Goal: Task Accomplishment & Management: Manage account settings

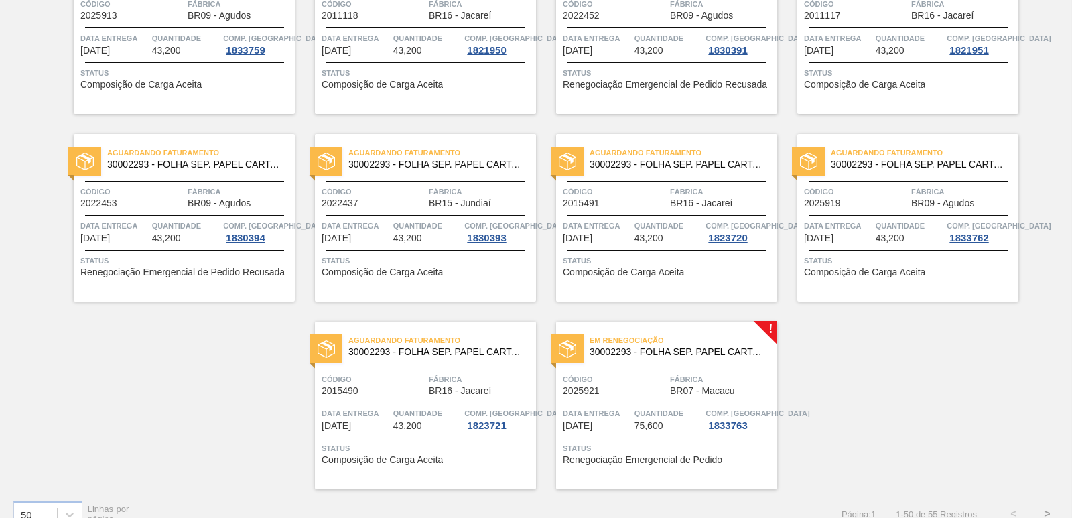
scroll to position [2071, 0]
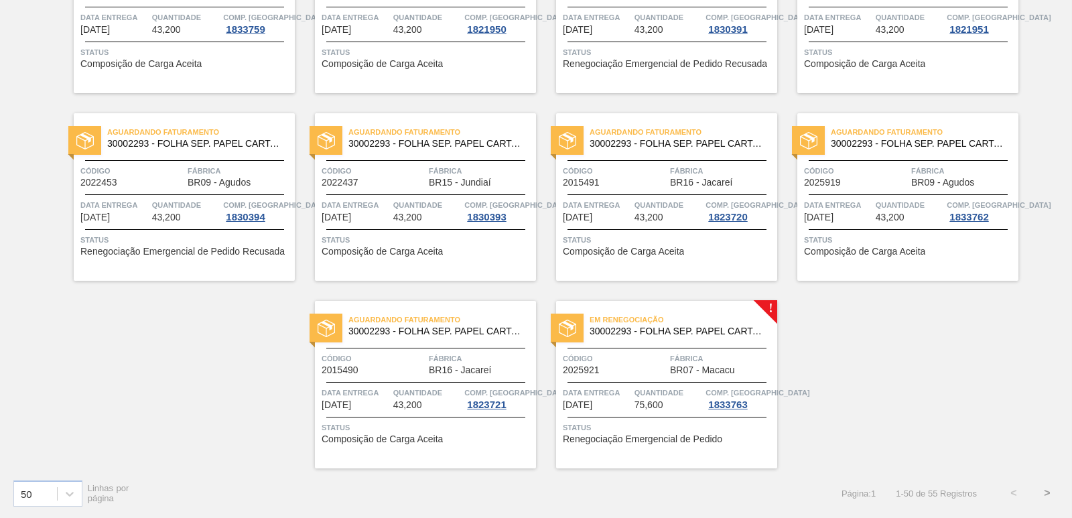
click at [685, 312] on div "Em renegociação 30002293 - FOLHA SEP. PAPEL CARTAO 1200x1000M 350g" at bounding box center [666, 322] width 221 height 23
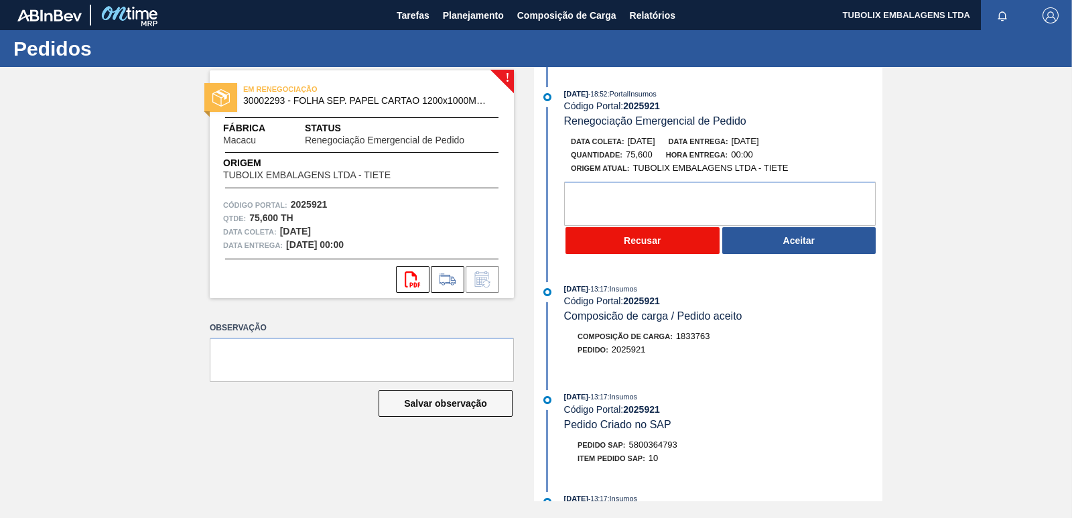
click at [655, 241] on button "Recusar" at bounding box center [643, 240] width 154 height 27
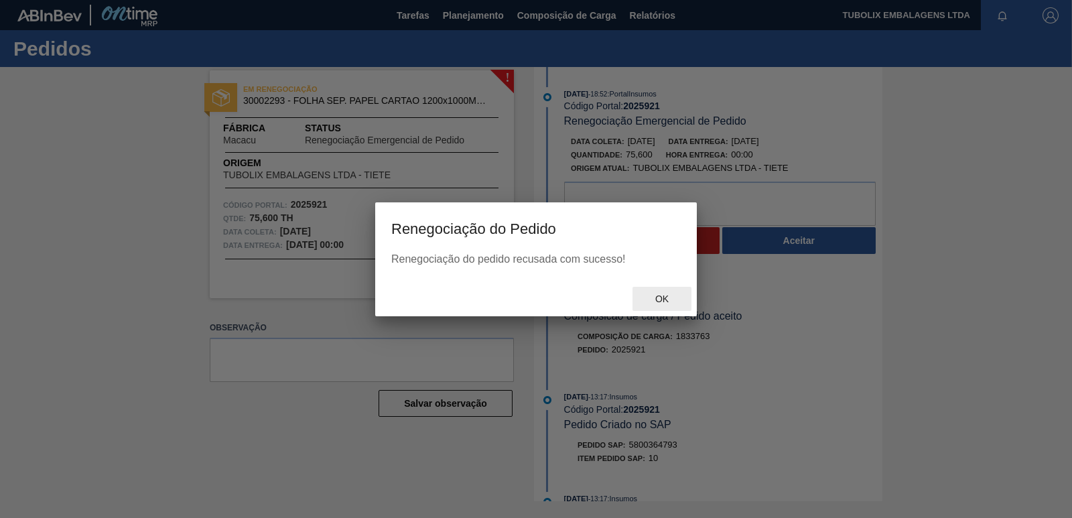
click at [672, 301] on span "Ok" at bounding box center [662, 299] width 35 height 11
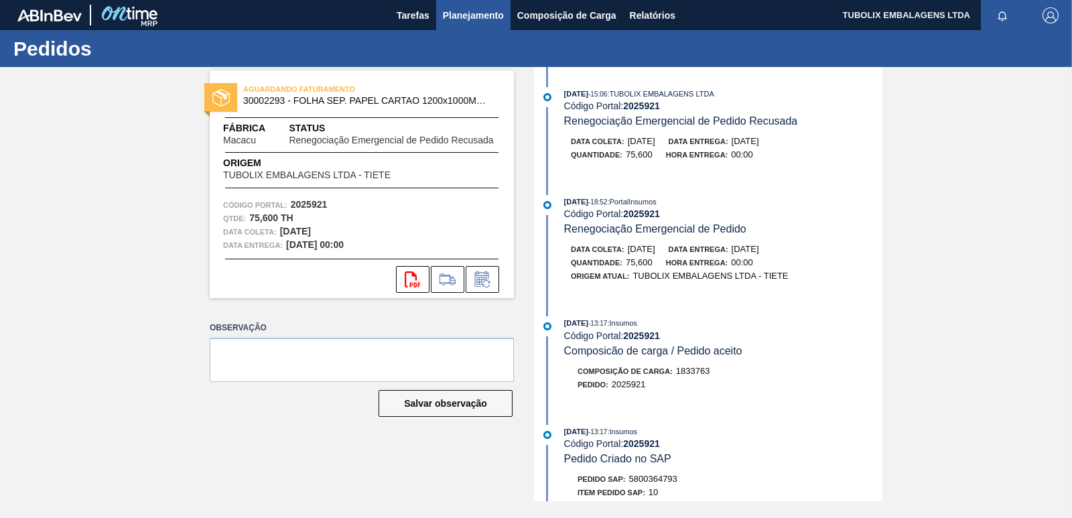
click at [468, 15] on span "Planejamento" at bounding box center [473, 15] width 61 height 16
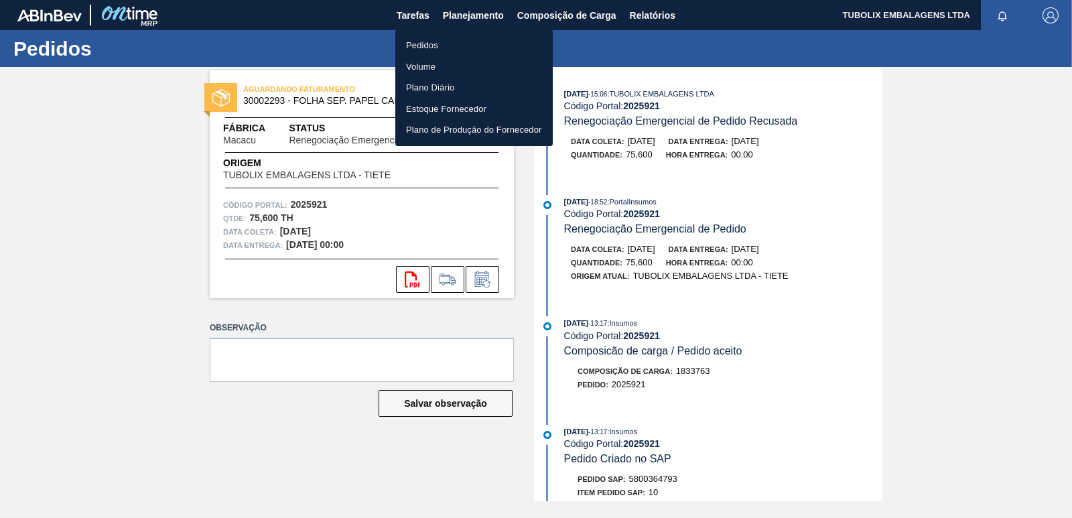
click at [420, 46] on li "Pedidos" at bounding box center [474, 45] width 158 height 21
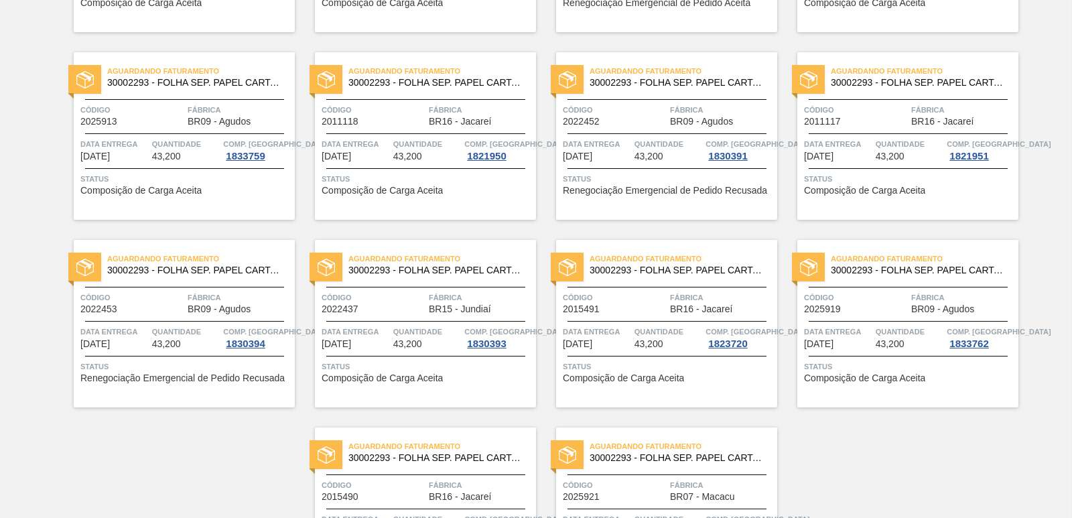
scroll to position [2071, 0]
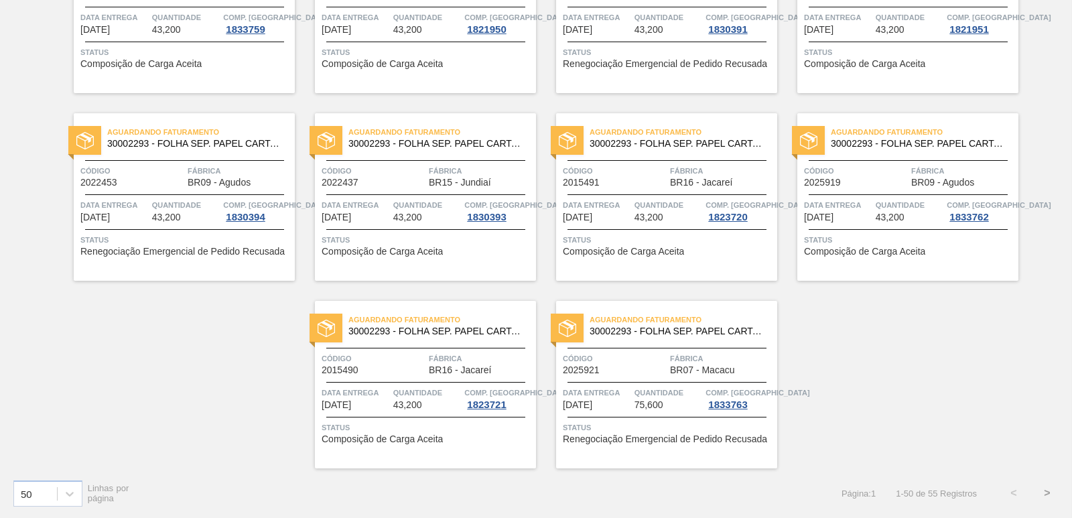
click at [1045, 494] on button ">" at bounding box center [1048, 494] width 34 height 34
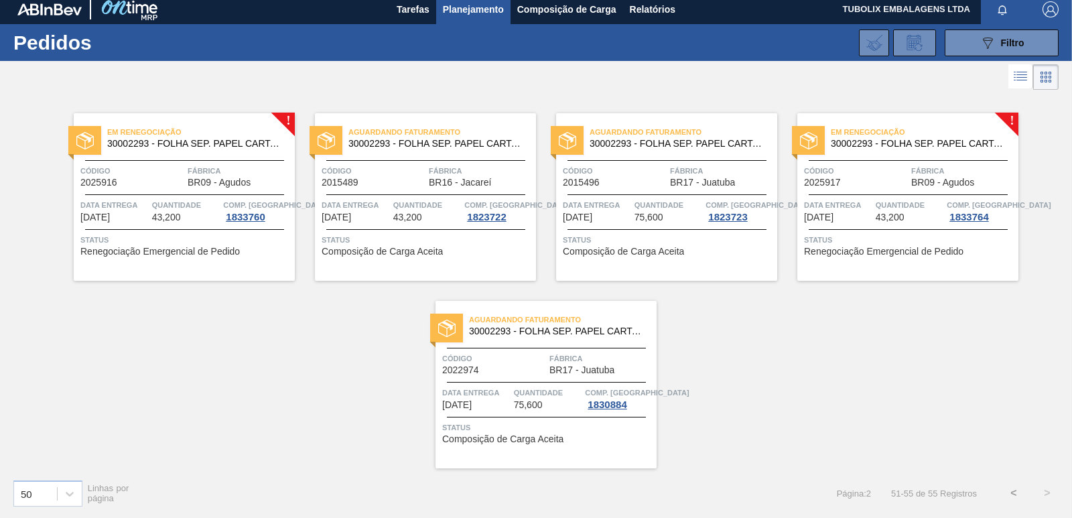
scroll to position [6, 0]
click at [197, 133] on span "Em renegociação" at bounding box center [201, 131] width 188 height 13
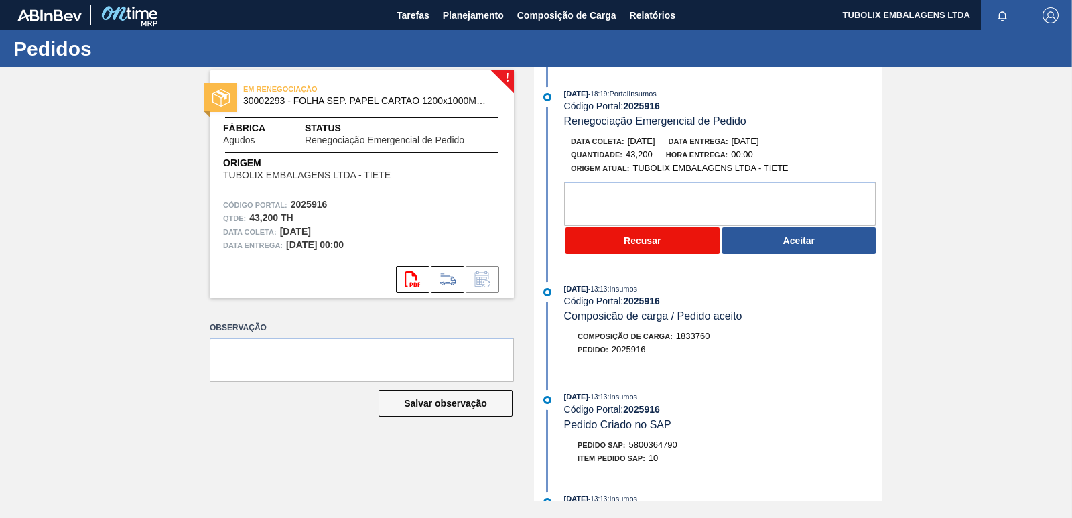
click at [619, 237] on button "Recusar" at bounding box center [643, 240] width 154 height 27
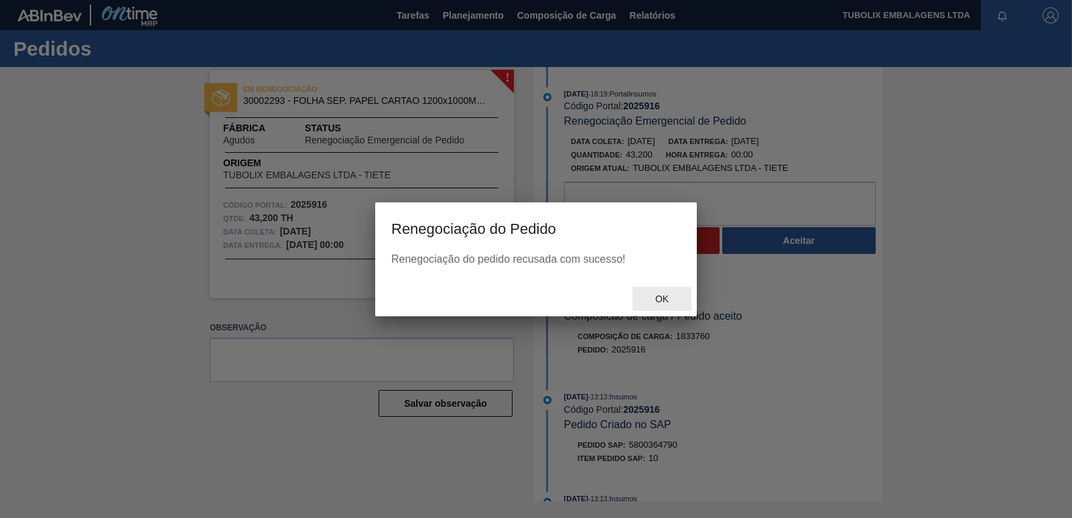
click at [661, 290] on div "Ok" at bounding box center [662, 299] width 59 height 25
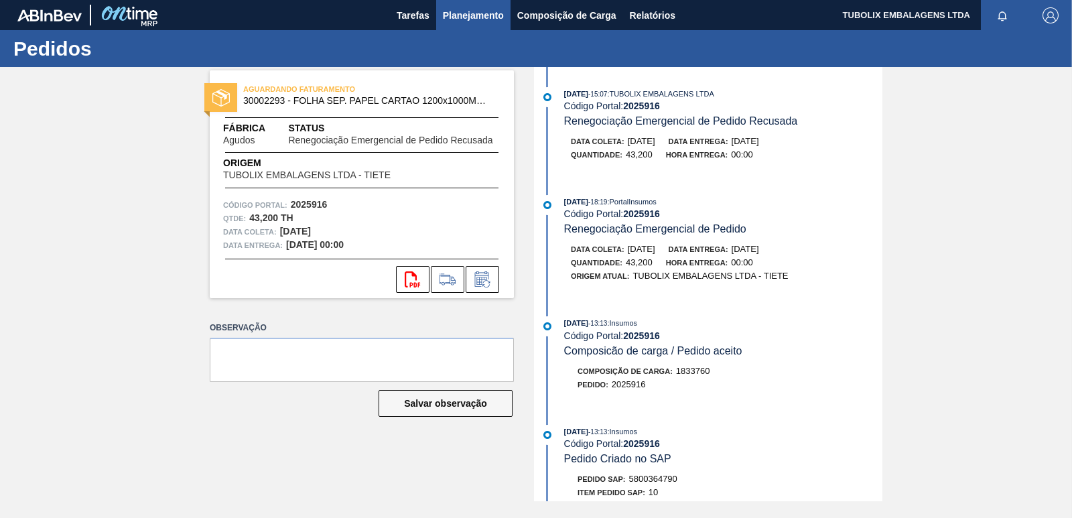
click at [469, 15] on span "Planejamento" at bounding box center [473, 15] width 61 height 16
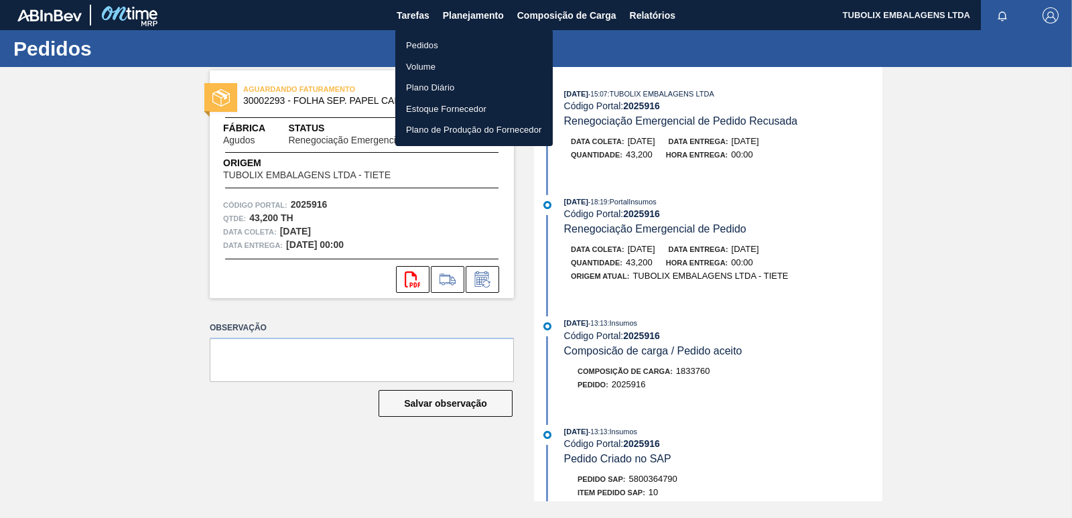
click at [425, 40] on li "Pedidos" at bounding box center [474, 45] width 158 height 21
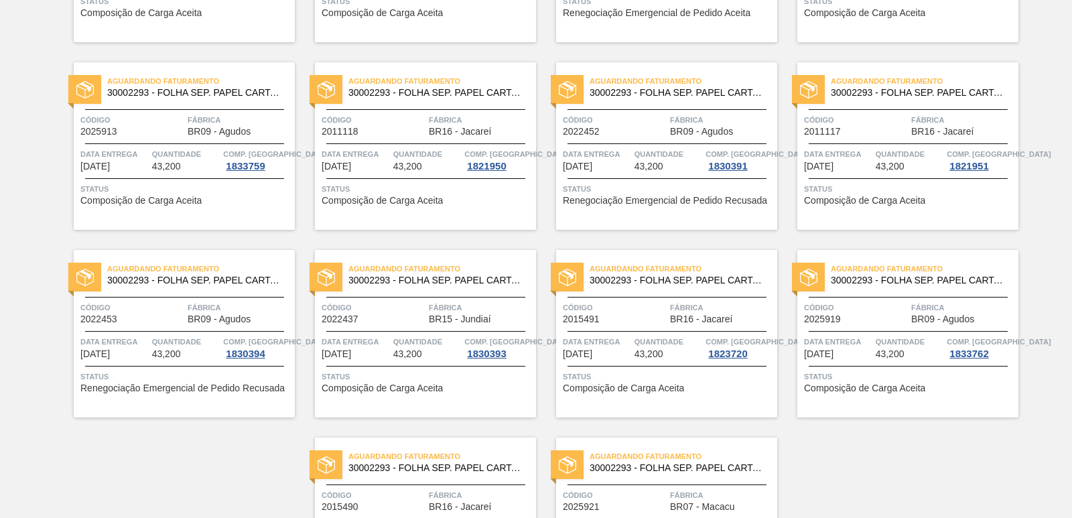
scroll to position [2071, 0]
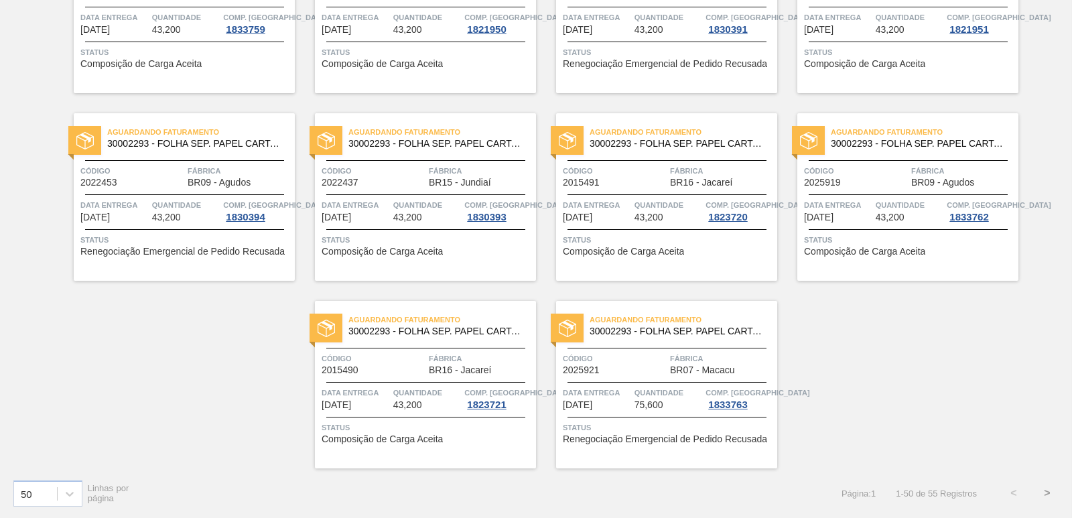
click at [1043, 491] on button ">" at bounding box center [1048, 494] width 34 height 34
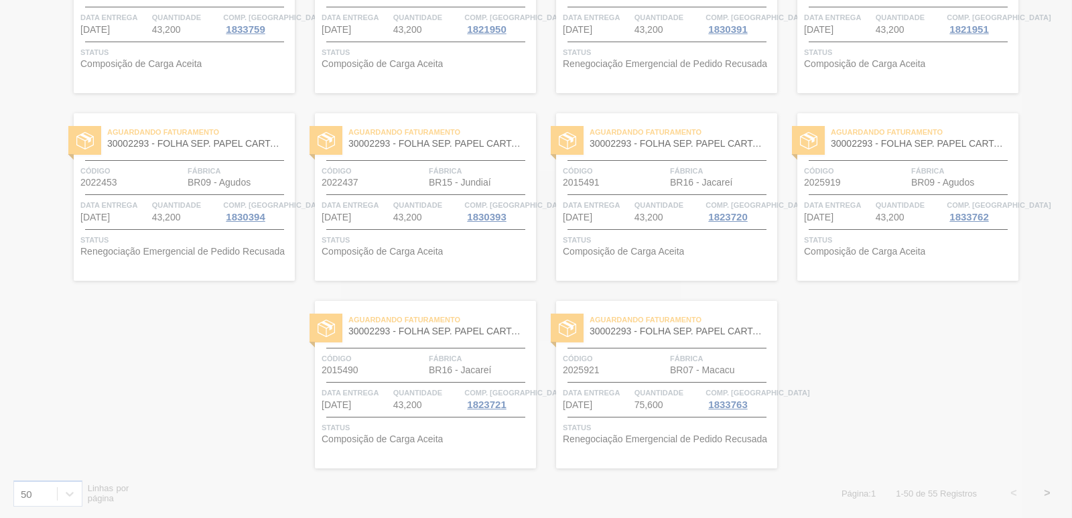
scroll to position [6, 0]
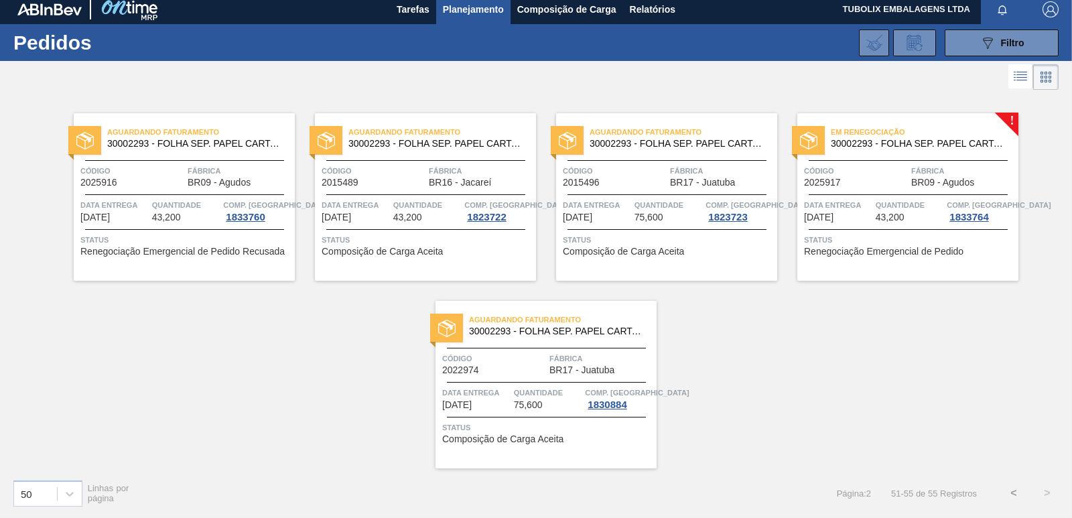
click at [863, 160] on div "Em renegociação 30002293 - FOLHA SEP. PAPEL CARTAO 1200x1000M 350g Código 20259…" at bounding box center [908, 197] width 221 height 168
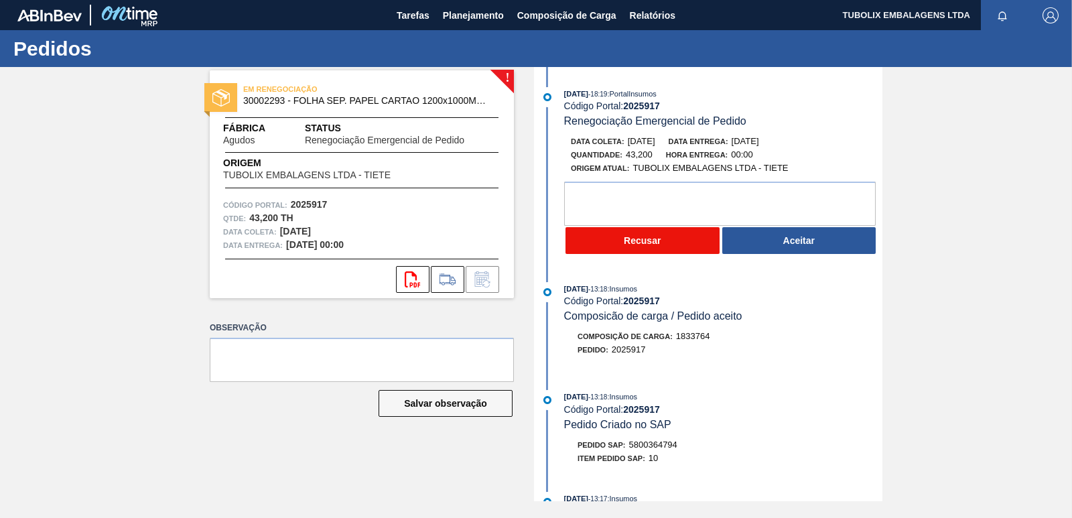
click at [669, 236] on button "Recusar" at bounding box center [643, 240] width 154 height 27
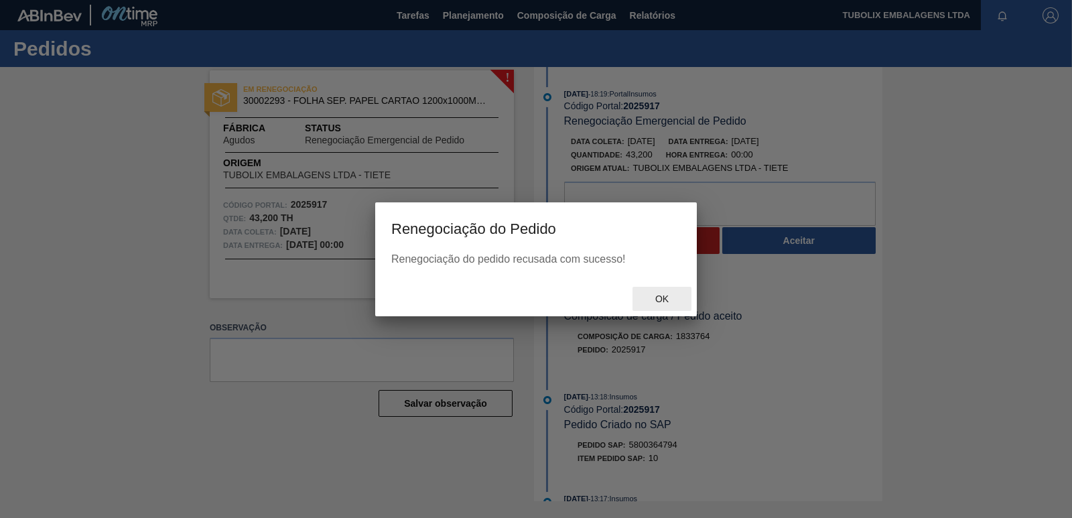
click at [668, 301] on span "Ok" at bounding box center [662, 299] width 35 height 11
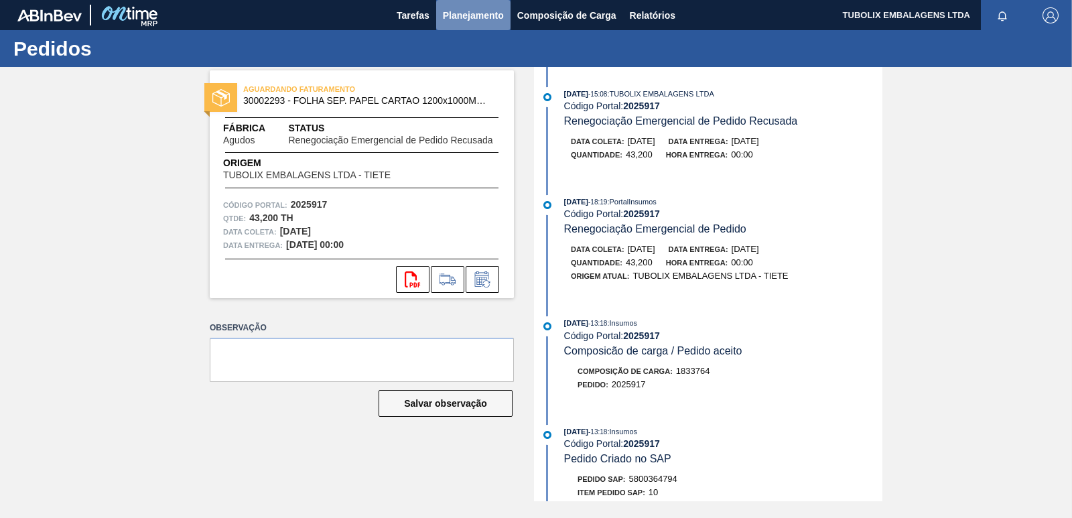
click at [454, 10] on span "Planejamento" at bounding box center [473, 15] width 61 height 16
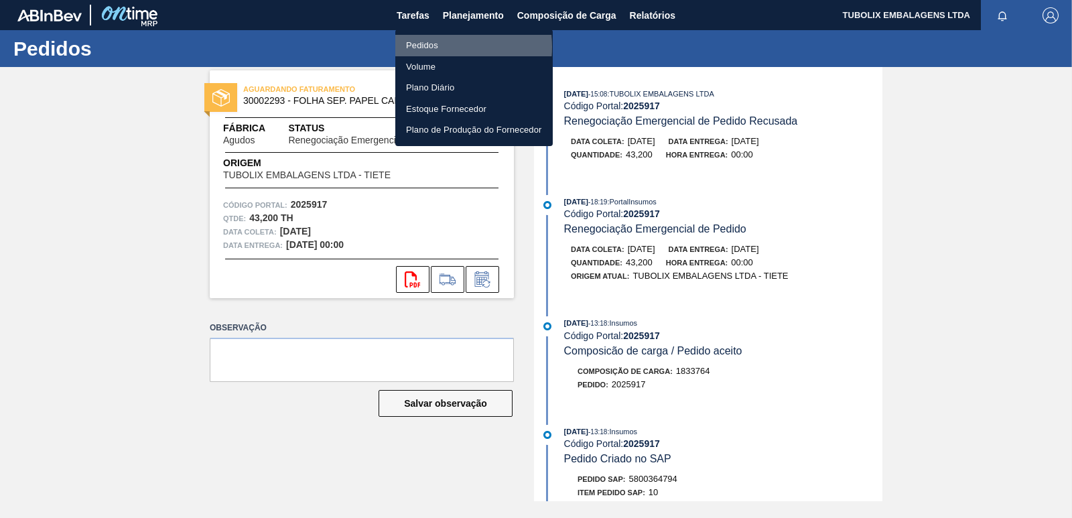
click at [431, 47] on li "Pedidos" at bounding box center [474, 45] width 158 height 21
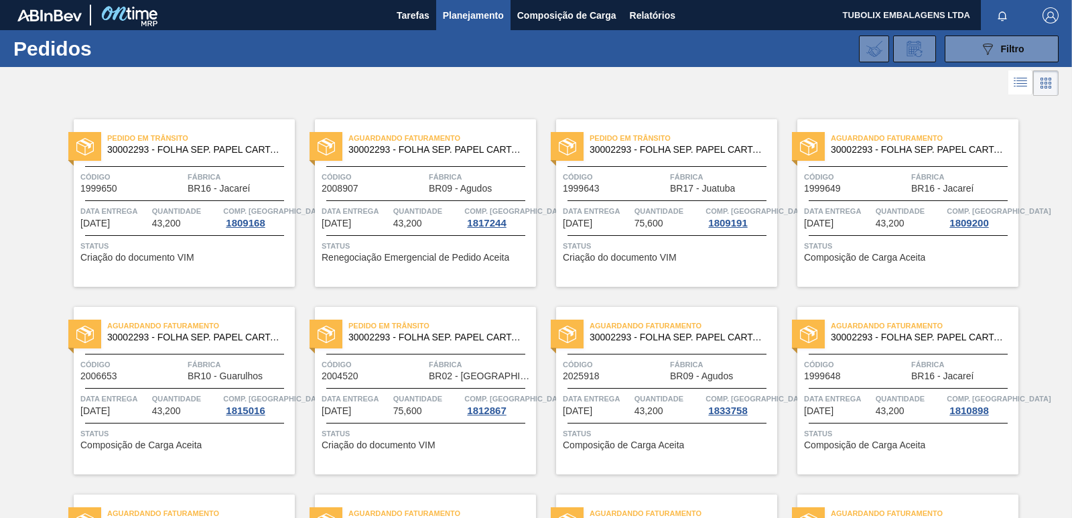
scroll to position [67, 0]
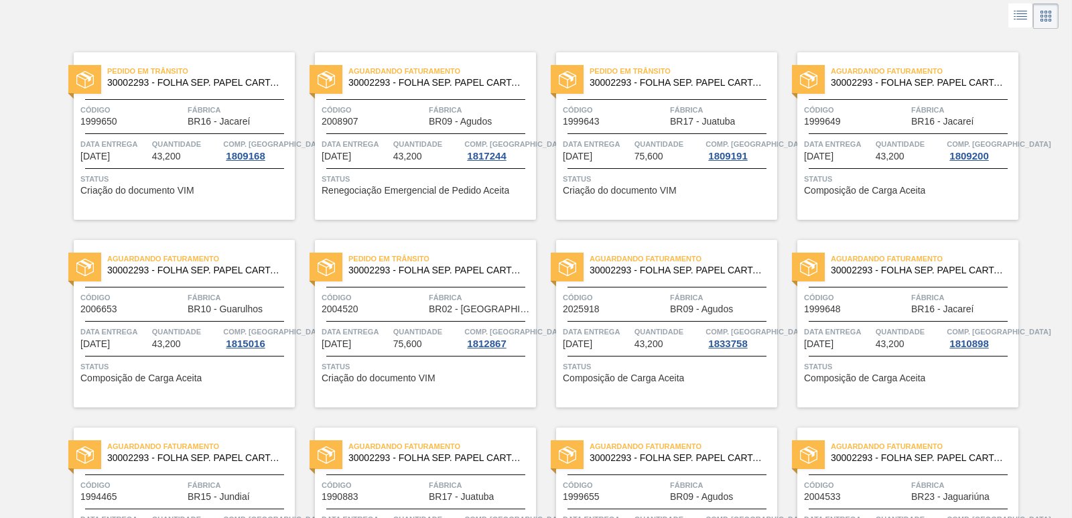
click at [416, 103] on div "Aguardando Faturamento 30002293 - FOLHA SEP. PAPEL CARTAO 1200x1000M 350g Códig…" at bounding box center [425, 136] width 221 height 168
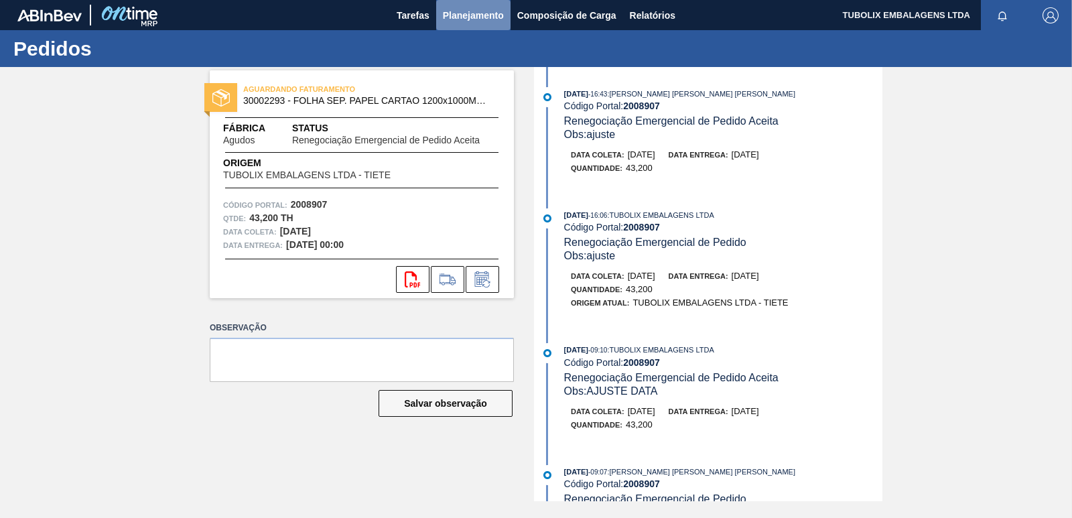
click at [479, 11] on span "Planejamento" at bounding box center [473, 15] width 61 height 16
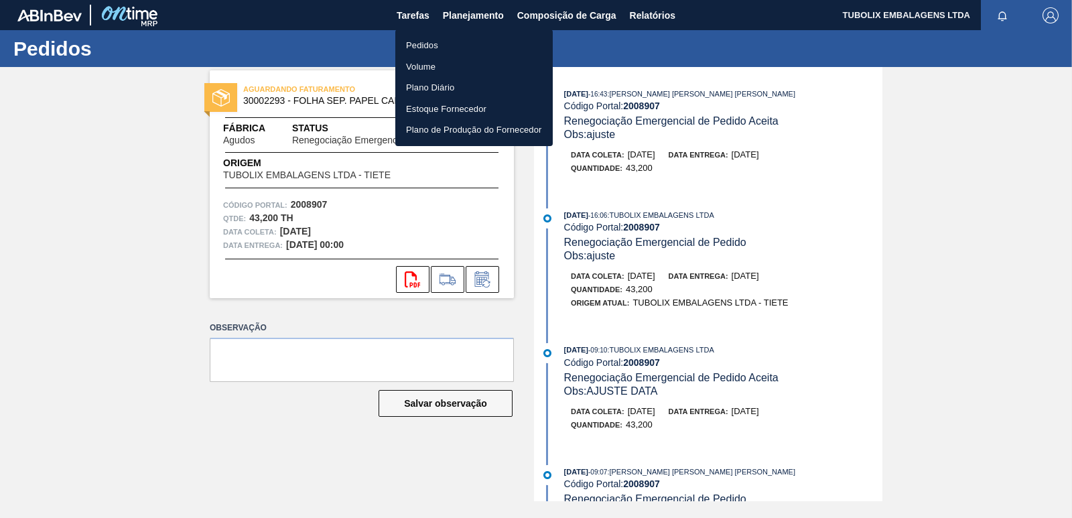
click at [430, 40] on li "Pedidos" at bounding box center [474, 45] width 158 height 21
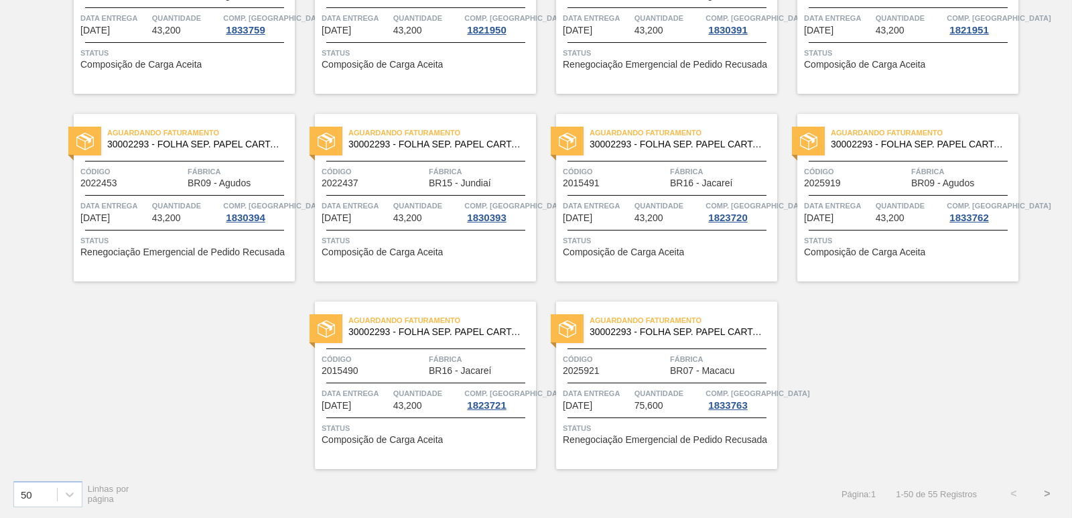
scroll to position [2071, 0]
click at [1045, 489] on button ">" at bounding box center [1048, 494] width 34 height 34
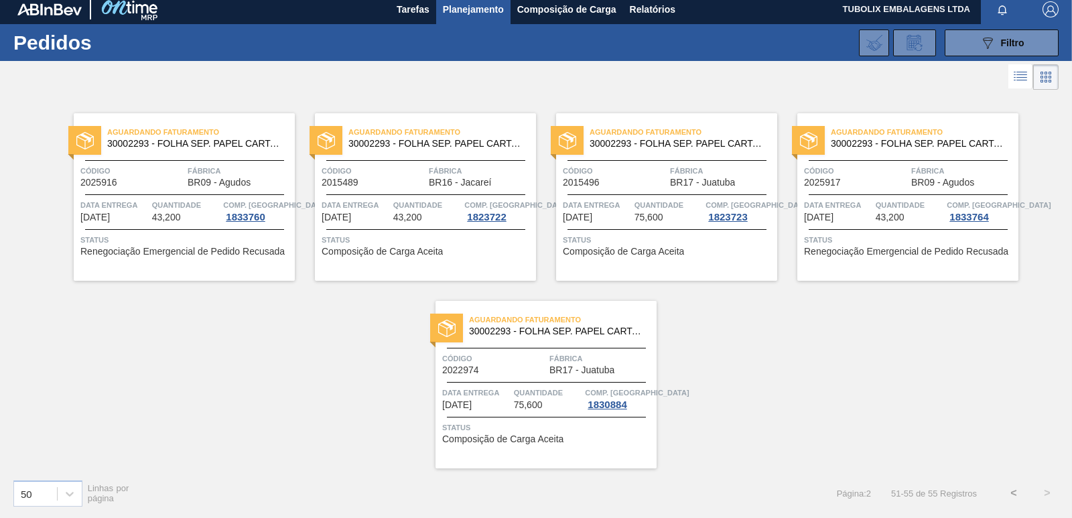
scroll to position [6, 0]
click at [997, 38] on div "089F7B8B-B2A5-4AFE-B5C0-19BA573D28AC Filtro" at bounding box center [1002, 43] width 45 height 16
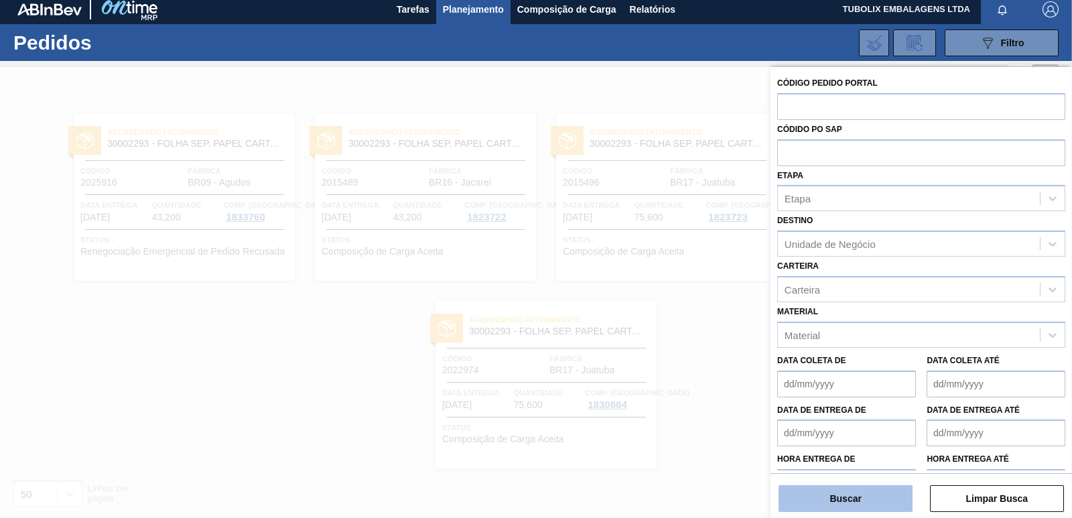
click at [832, 497] on button "Buscar" at bounding box center [847, 498] width 134 height 27
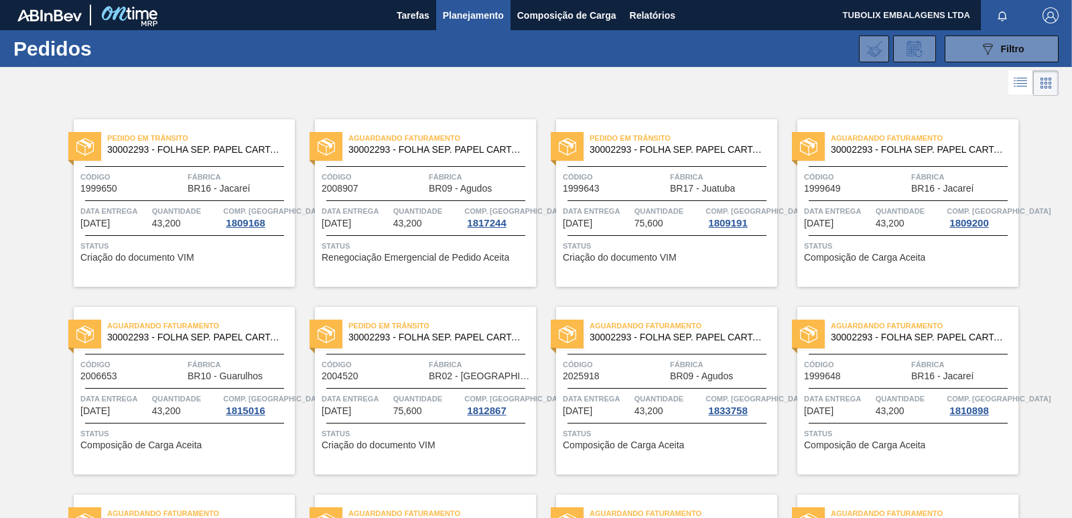
scroll to position [67, 0]
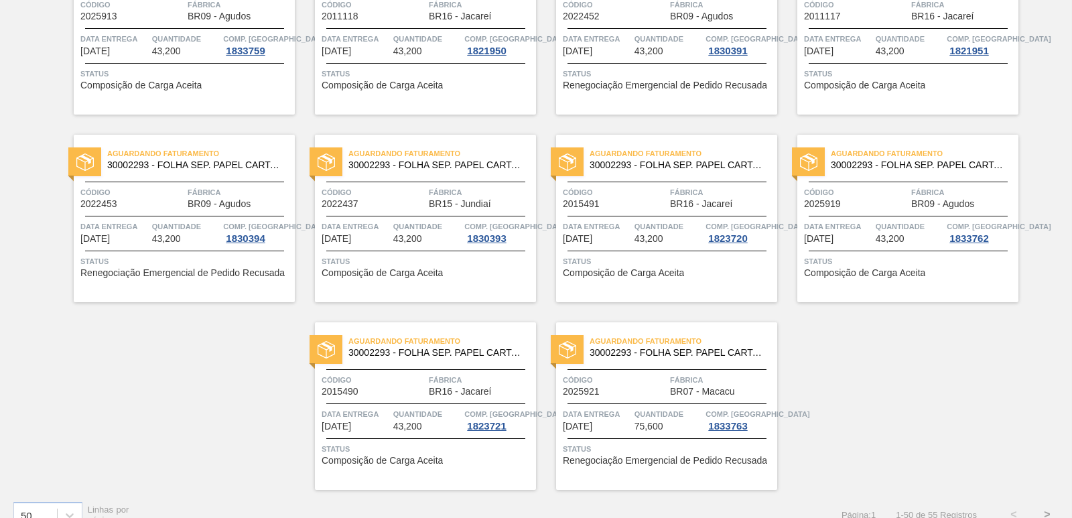
scroll to position [2071, 0]
